Goal: Find specific page/section: Find specific page/section

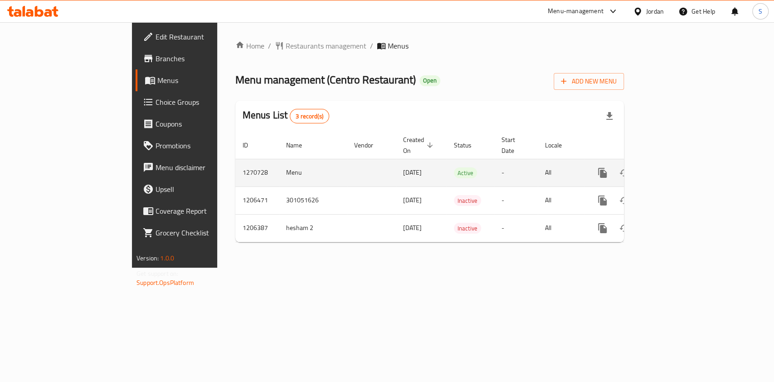
click at [673, 167] on icon "enhanced table" at bounding box center [667, 172] width 11 height 11
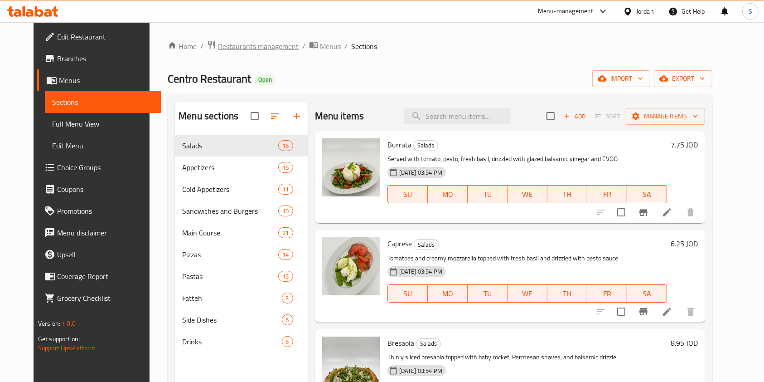
click at [241, 47] on span "Restaurants management" at bounding box center [258, 46] width 81 height 11
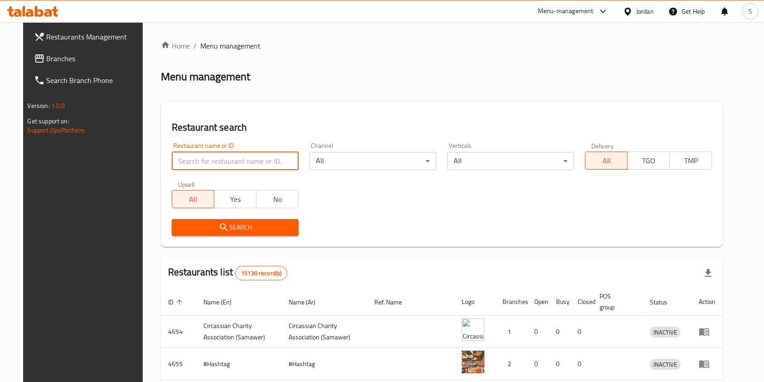
click at [236, 161] on input "search" at bounding box center [235, 161] width 127 height 18
type input "ا"
type input "g"
type input "House of Meats"
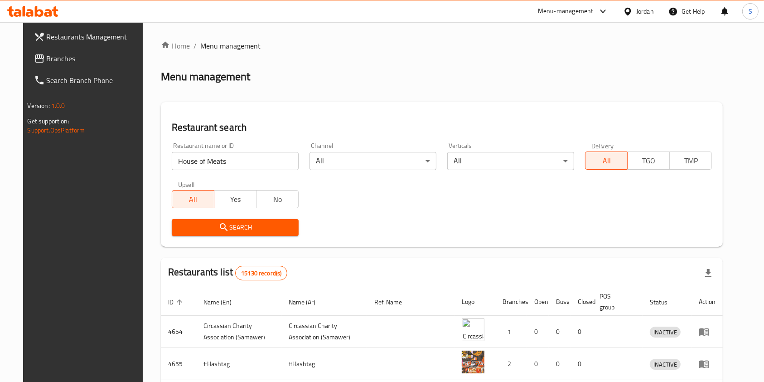
click at [248, 223] on span "Search" at bounding box center [235, 227] width 112 height 11
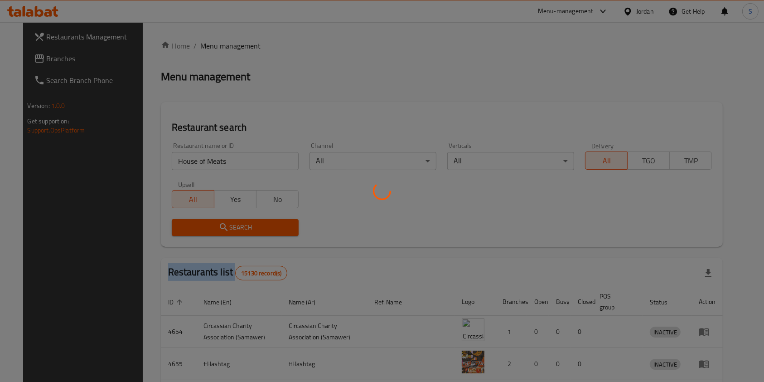
click at [248, 223] on div at bounding box center [382, 191] width 764 height 382
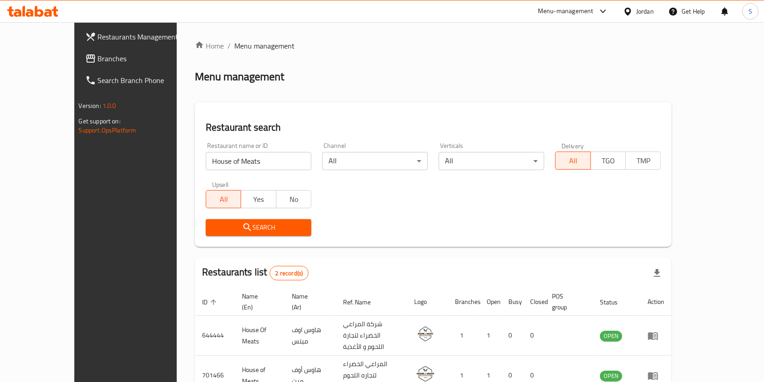
click at [254, 219] on div "Home / Menu management Menu management Restaurant search Restaurant name or ID …" at bounding box center [433, 233] width 477 height 386
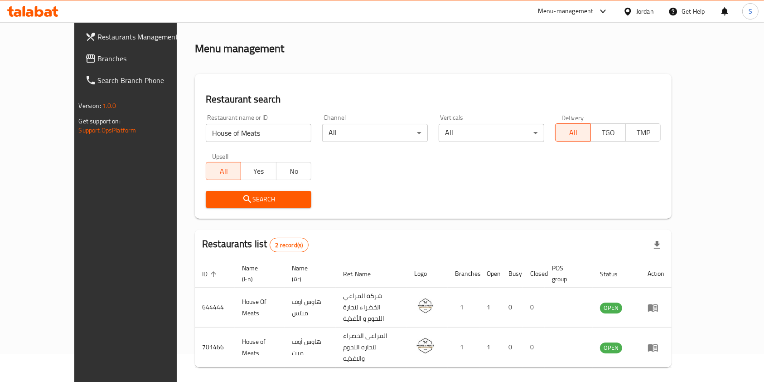
scroll to position [36, 0]
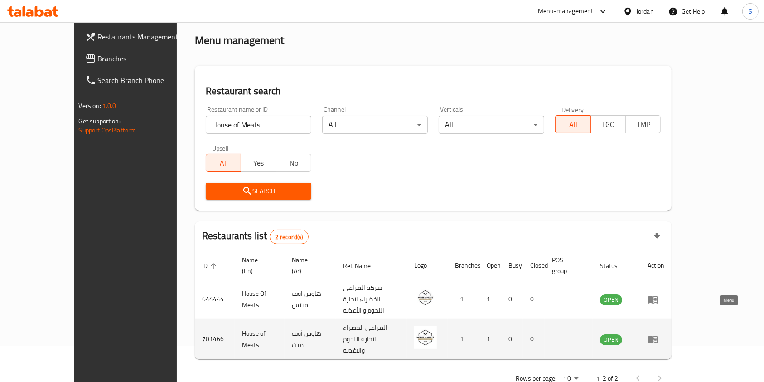
click at [659, 334] on icon "enhanced table" at bounding box center [653, 339] width 11 height 11
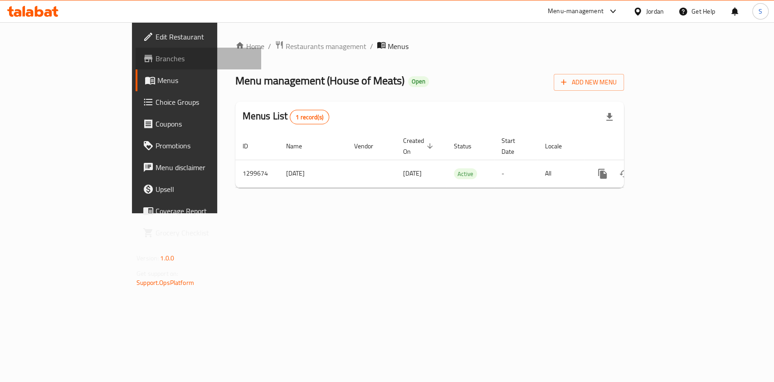
click at [156, 56] on span "Branches" at bounding box center [205, 58] width 98 height 11
